Goal: Download file/media

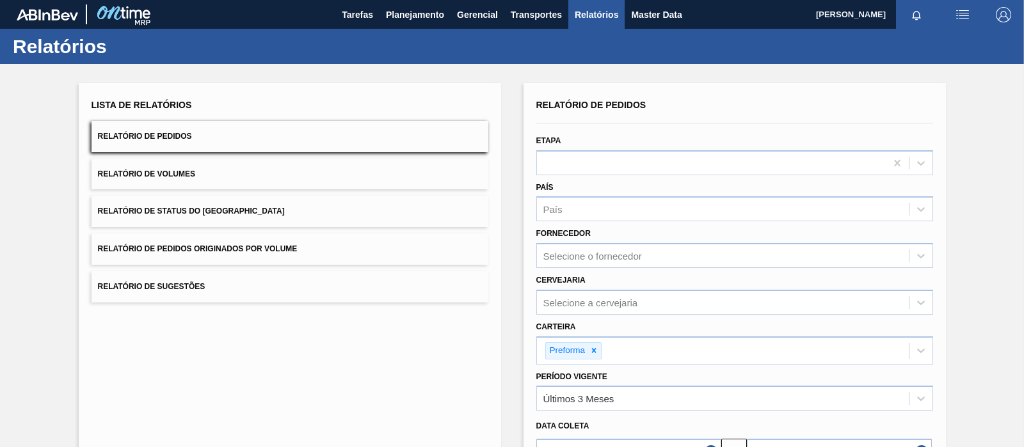
scroll to position [146, 0]
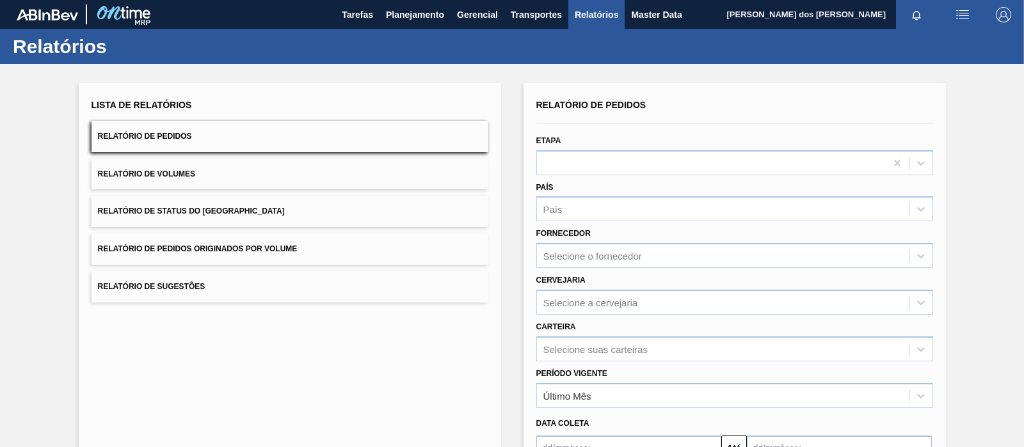
scroll to position [143, 0]
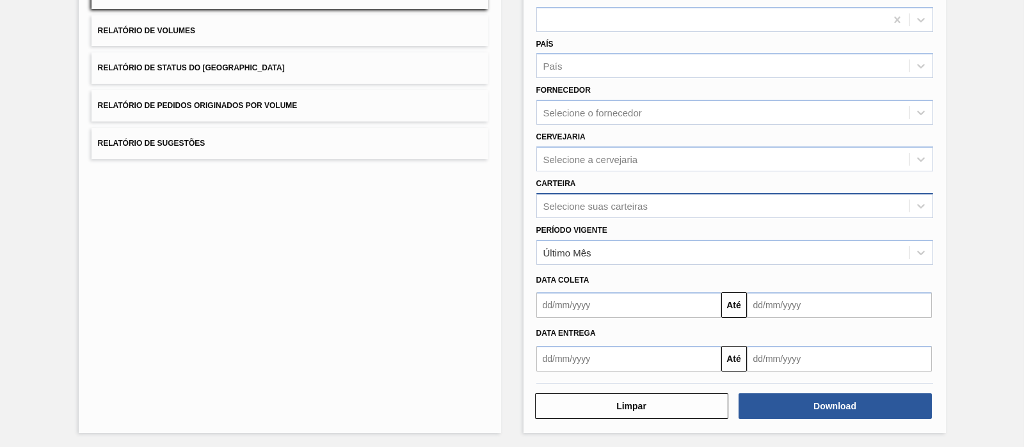
click at [575, 196] on div "Selecione suas carteiras" at bounding box center [723, 205] width 372 height 19
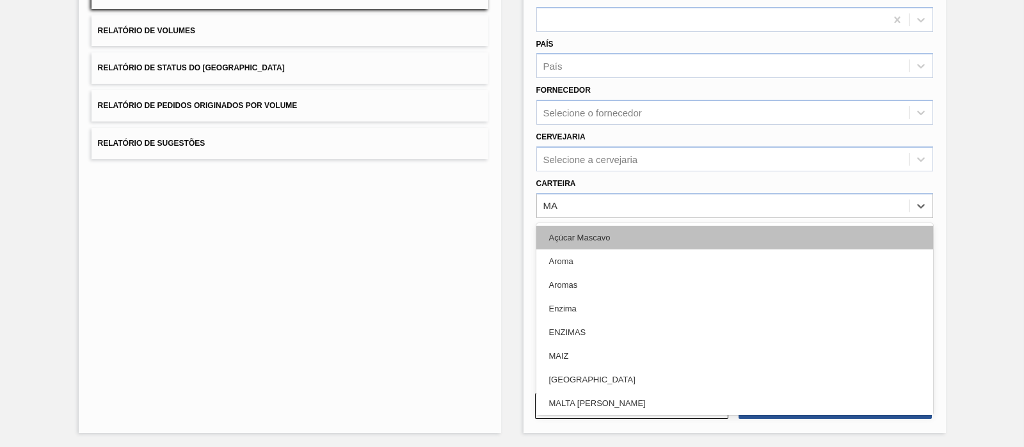
type input "MAL"
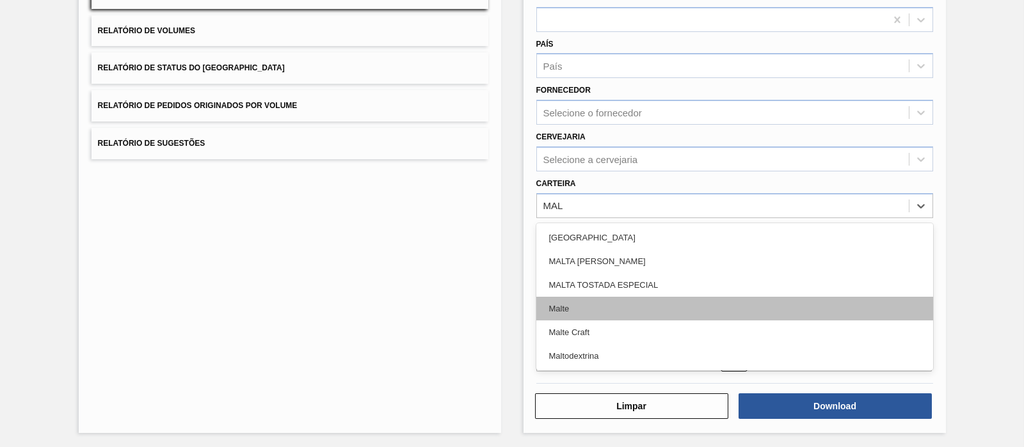
click at [562, 311] on div "Malte" at bounding box center [734, 309] width 397 height 24
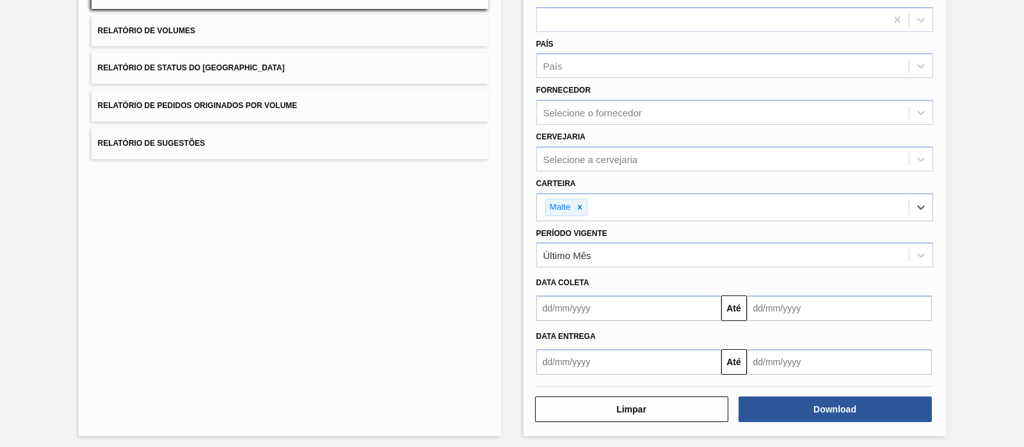
click at [589, 296] on input "text" at bounding box center [628, 309] width 185 height 26
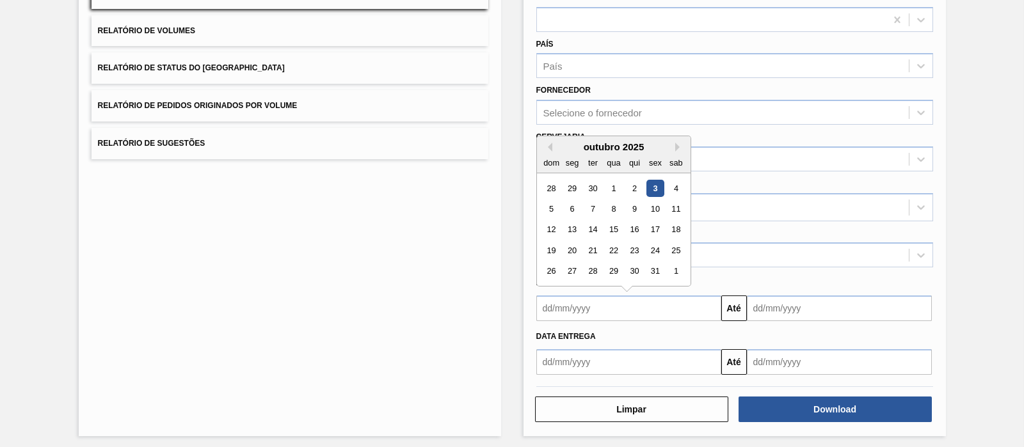
click at [822, 274] on div "Data coleta" at bounding box center [734, 283] width 407 height 19
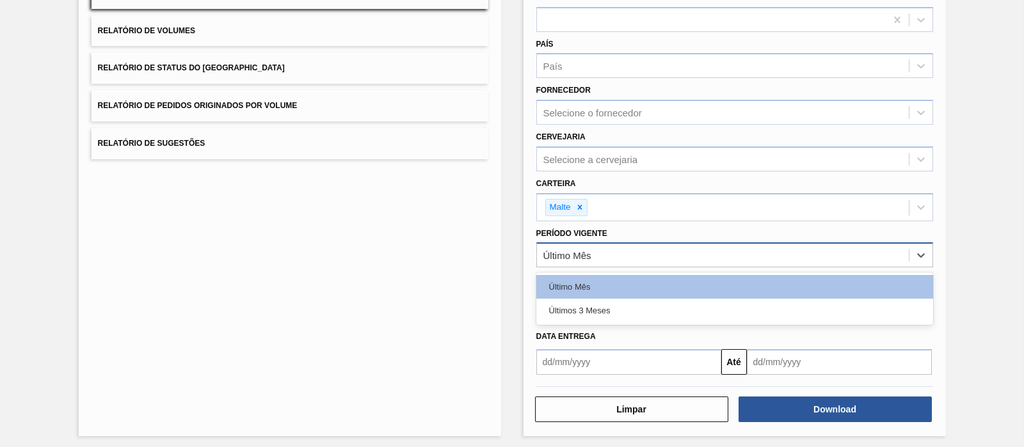
drag, startPoint x: 726, startPoint y: 251, endPoint x: 720, endPoint y: 253, distance: 6.9
click at [726, 251] on div "Último Mês" at bounding box center [723, 255] width 372 height 19
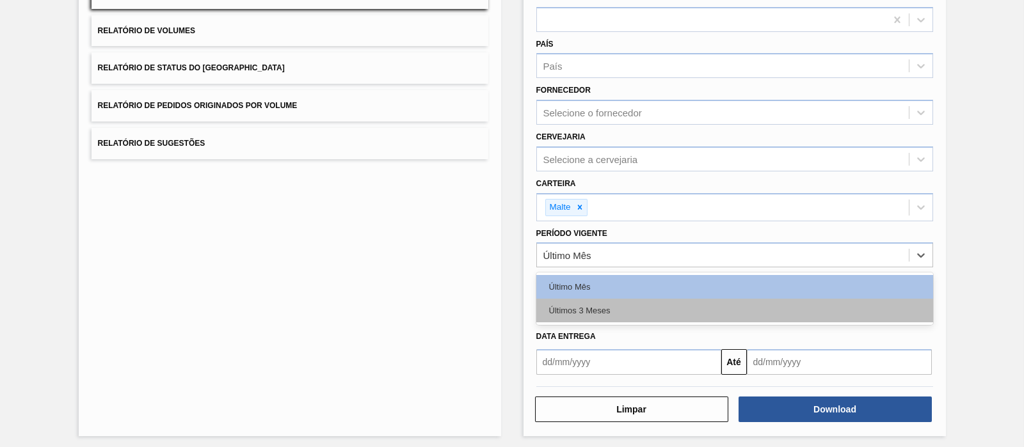
click at [636, 307] on div "Últimos 3 Meses" at bounding box center [734, 311] width 397 height 24
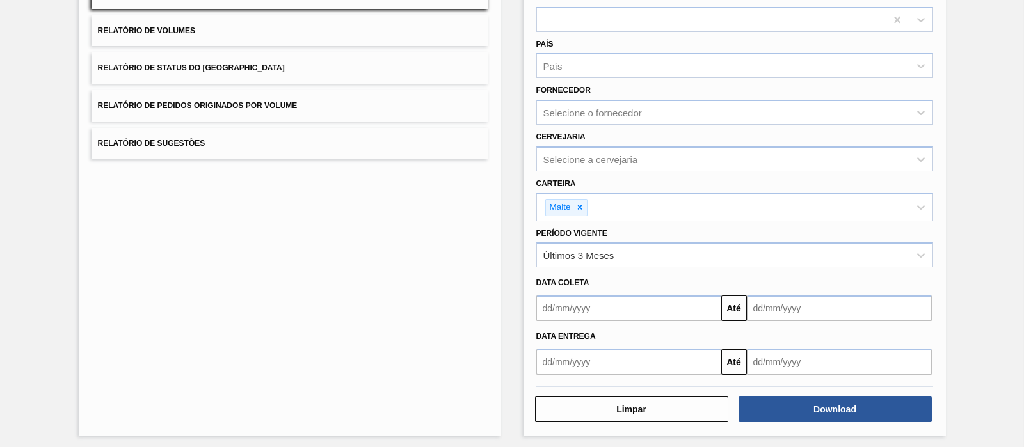
click at [633, 324] on div "Data Entrega" at bounding box center [734, 335] width 407 height 22
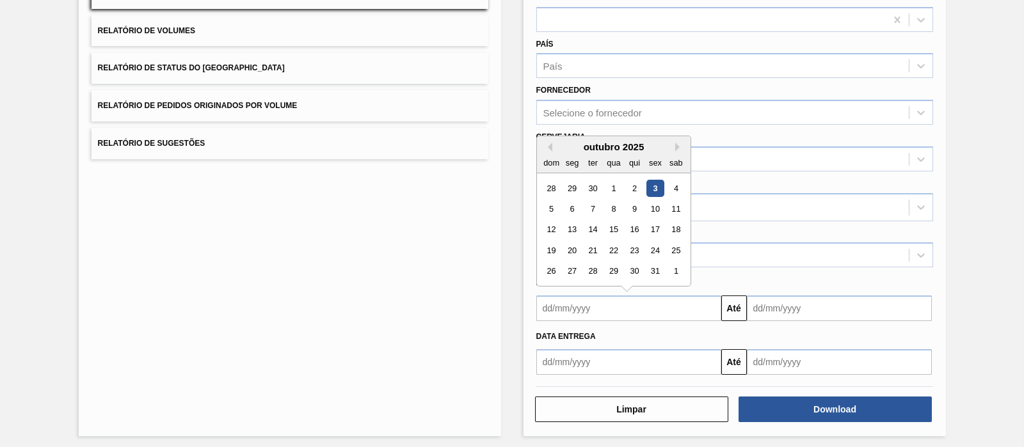
click at [621, 305] on input "text" at bounding box center [628, 309] width 185 height 26
click at [545, 144] on button "Previous Month" at bounding box center [547, 147] width 9 height 9
drag, startPoint x: 572, startPoint y: 191, endPoint x: 588, endPoint y: 196, distance: 17.6
click at [572, 191] on div "1" at bounding box center [571, 188] width 17 height 17
type input "[DATE]"
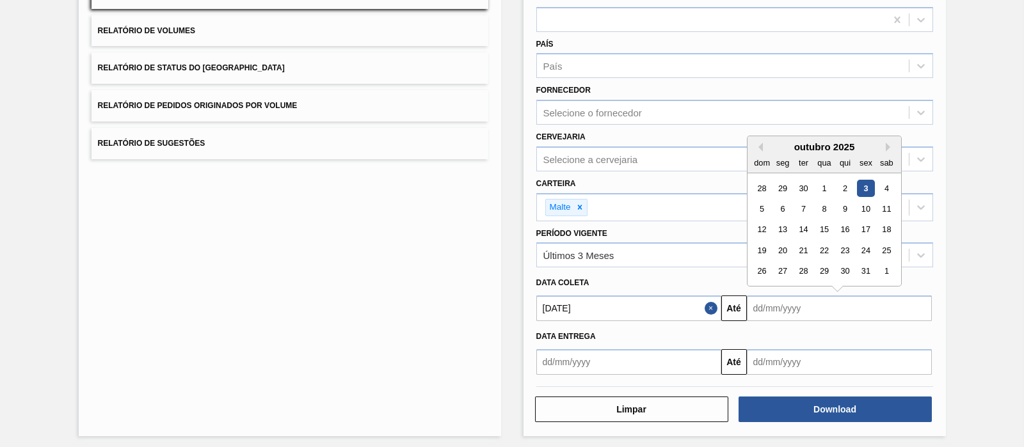
click at [751, 301] on input "text" at bounding box center [839, 309] width 185 height 26
click at [860, 184] on div "3" at bounding box center [865, 188] width 17 height 17
type input "03/10/2025"
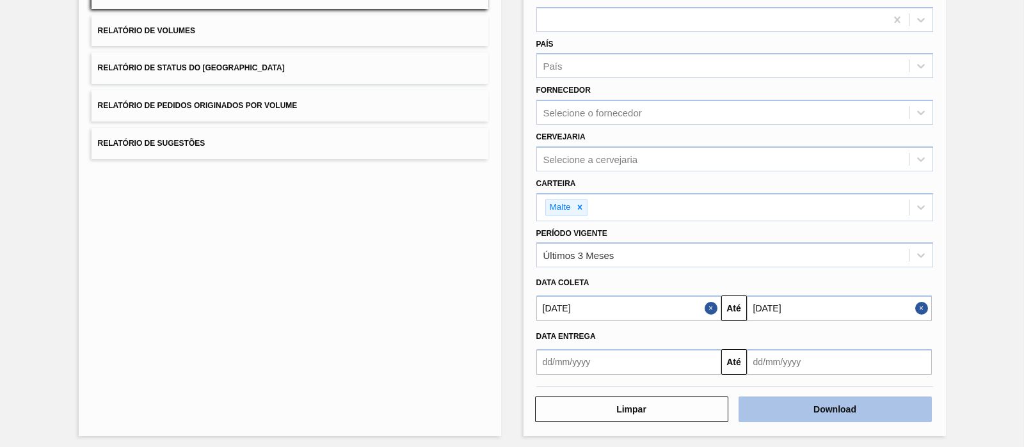
click at [828, 417] on button "Download" at bounding box center [835, 410] width 193 height 26
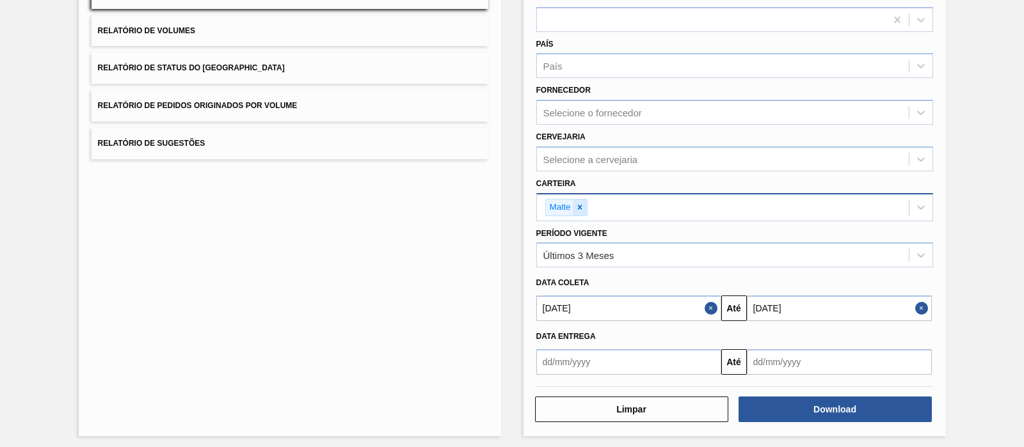
click at [582, 204] on div at bounding box center [580, 208] width 14 height 16
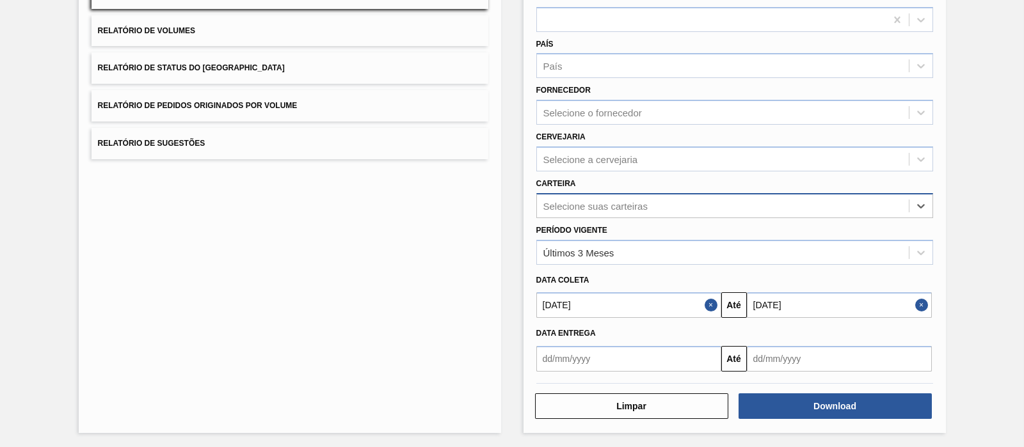
click at [582, 205] on div "Selecione suas carteiras" at bounding box center [595, 205] width 104 height 11
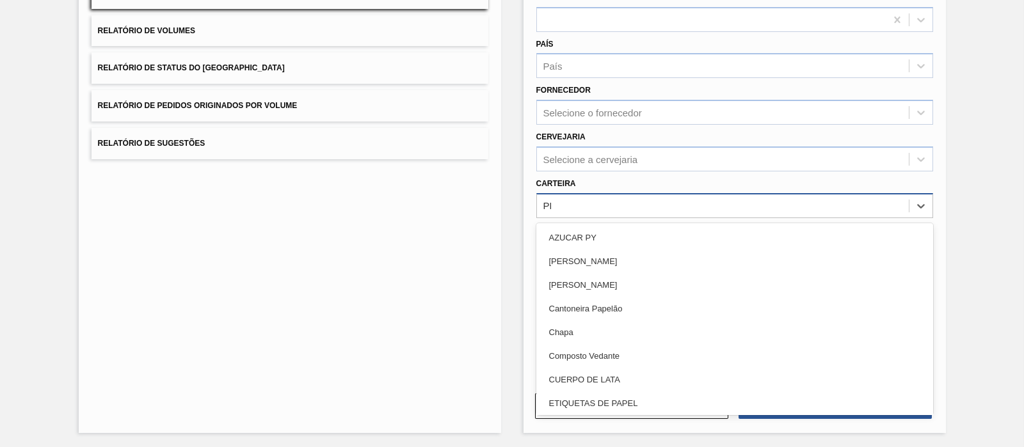
type input "PRE"
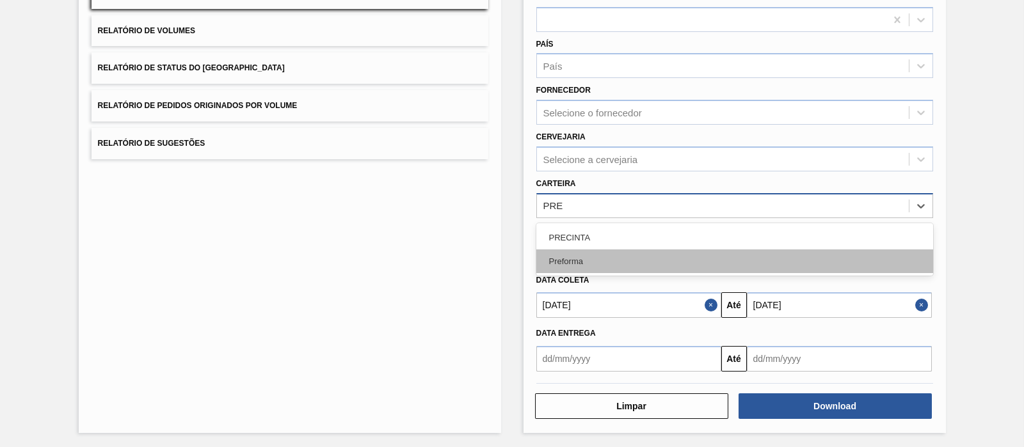
click at [613, 255] on div "Preforma" at bounding box center [734, 262] width 397 height 24
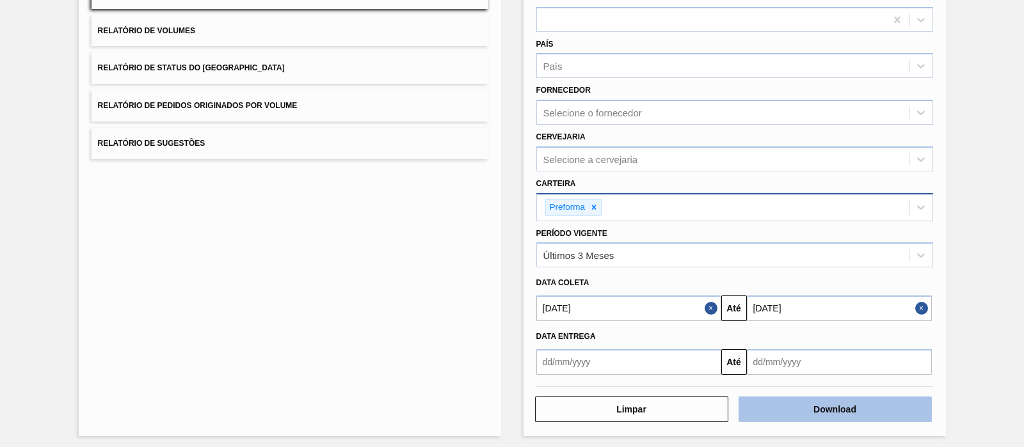
click at [760, 404] on button "Download" at bounding box center [835, 410] width 193 height 26
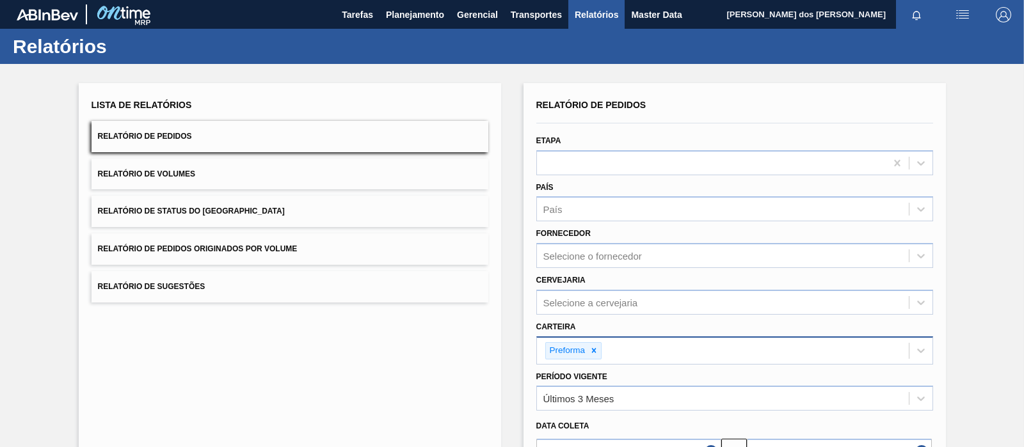
click at [338, 445] on div "Lista de Relatórios Relatório de Pedidos Relatório de Volumes Relatório de Stat…" at bounding box center [290, 331] width 422 height 497
